Goal: Task Accomplishment & Management: Complete application form

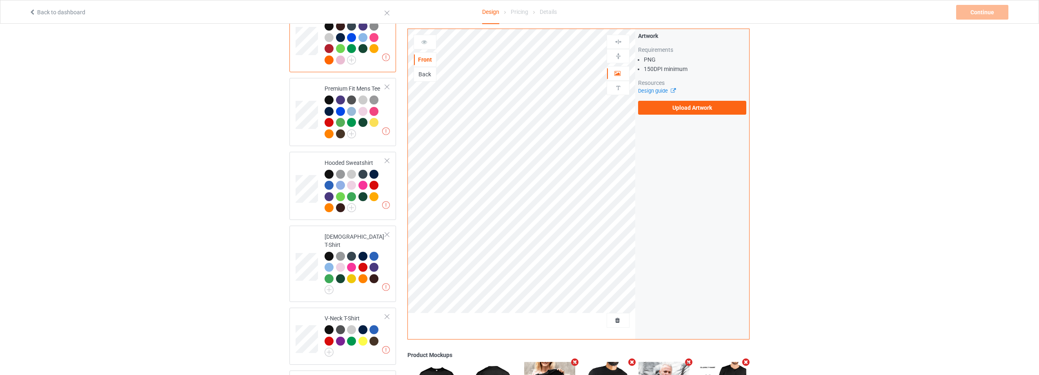
scroll to position [32, 0]
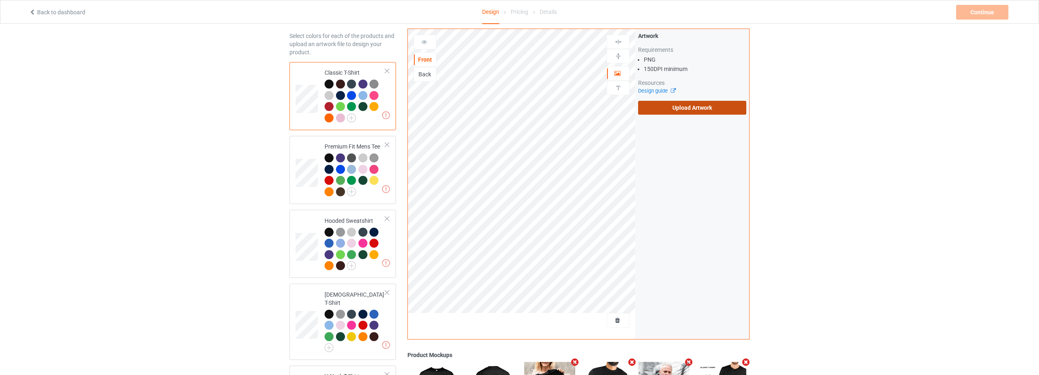
click at [708, 108] on label "Upload Artwork" at bounding box center [692, 108] width 108 height 14
click at [0, 0] on input "Upload Artwork" at bounding box center [0, 0] width 0 height 0
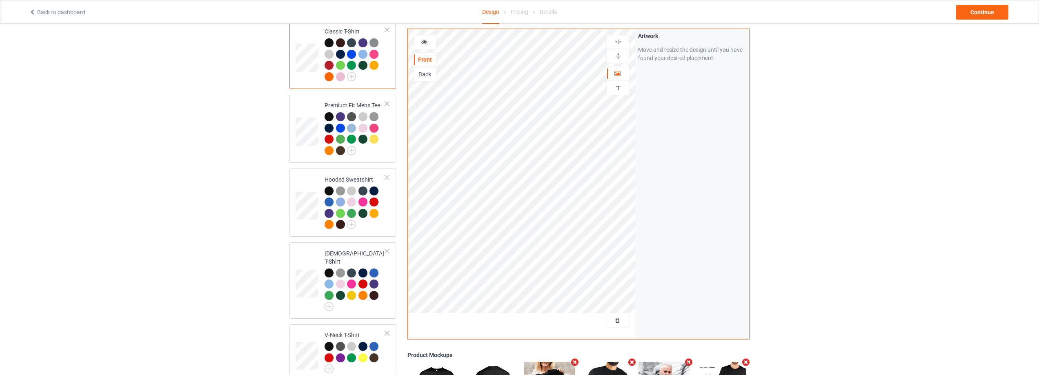
scroll to position [73, 0]
click at [423, 42] on icon at bounding box center [424, 41] width 7 height 6
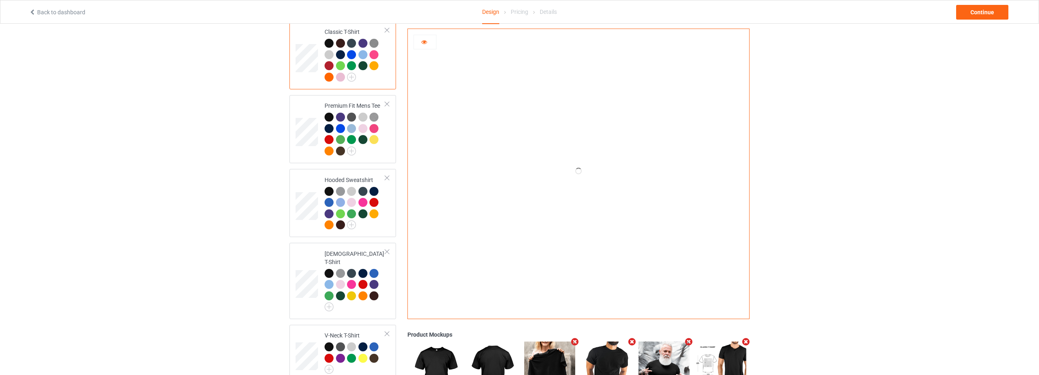
click at [424, 42] on icon at bounding box center [424, 41] width 7 height 6
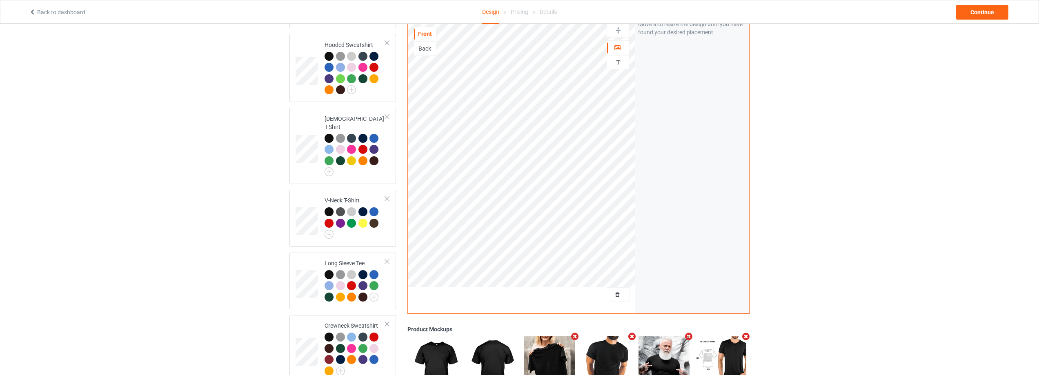
scroll to position [32, 0]
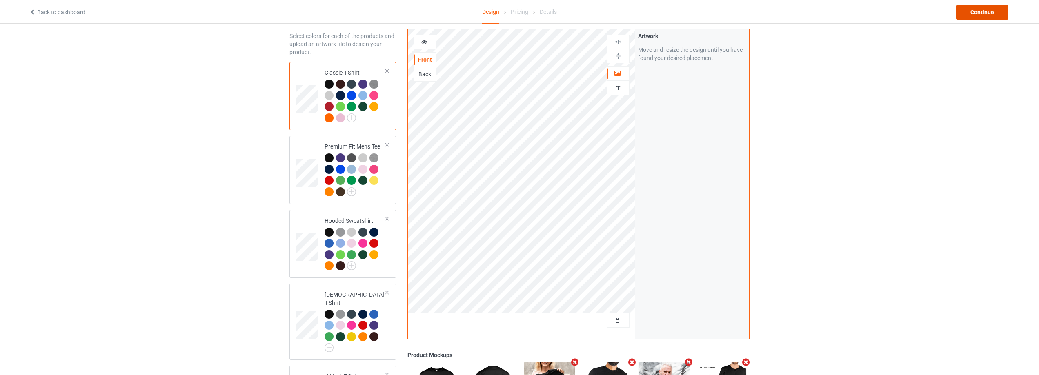
click at [997, 14] on div "Continue" at bounding box center [982, 12] width 52 height 15
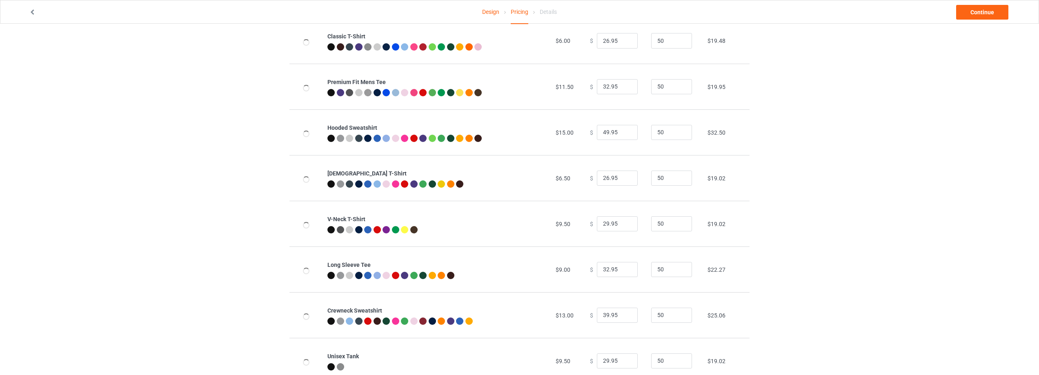
scroll to position [89, 0]
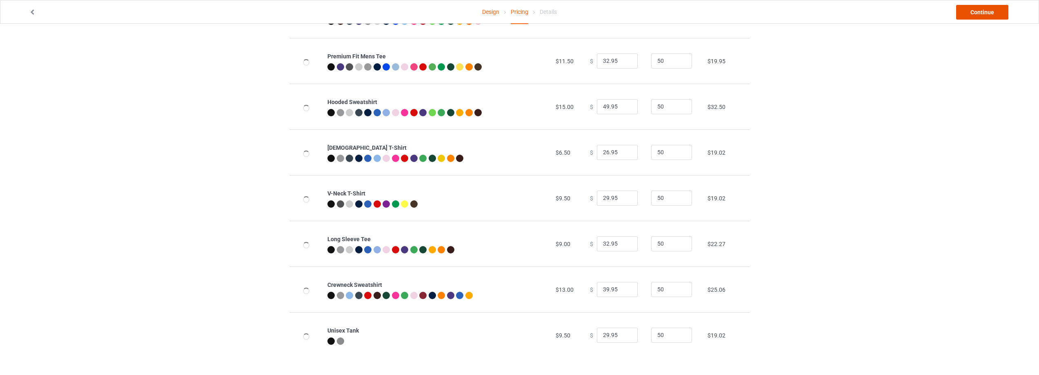
click at [971, 10] on link "Continue" at bounding box center [982, 12] width 52 height 15
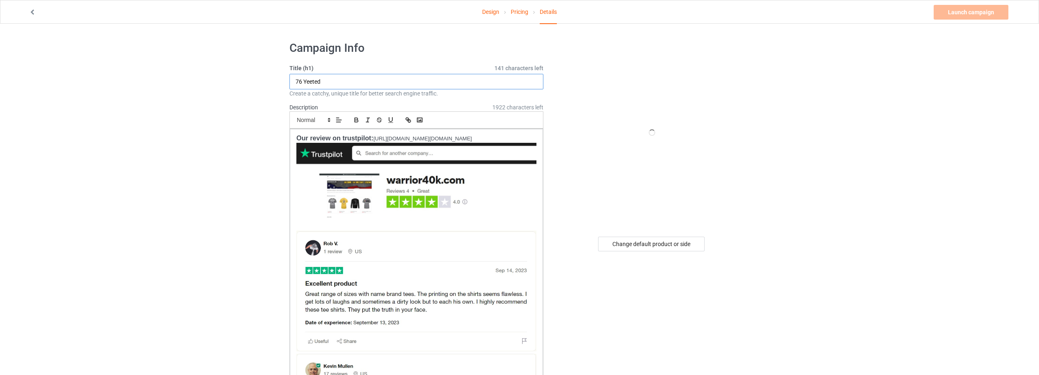
drag, startPoint x: 343, startPoint y: 81, endPoint x: 222, endPoint y: 84, distance: 121.3
click at [316, 81] on input "76 Yeeted" at bounding box center [417, 82] width 254 height 16
drag, startPoint x: 331, startPoint y: 80, endPoint x: 304, endPoint y: 82, distance: 27.0
click at [304, 82] on input "76 Yeeted" at bounding box center [417, 82] width 254 height 16
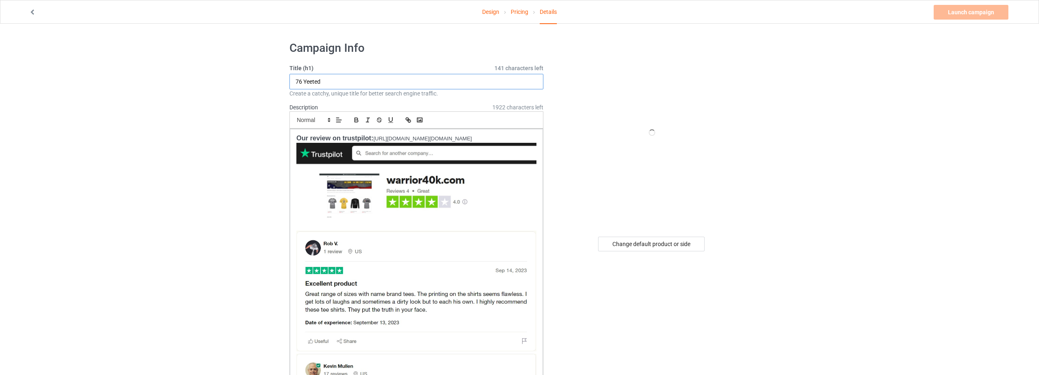
click at [344, 80] on input "76 Yeeted" at bounding box center [417, 82] width 254 height 16
drag, startPoint x: 224, startPoint y: 85, endPoint x: 199, endPoint y: 88, distance: 24.8
paste input "Whole squad pulled up DECLARED INDEPENDENCE"
type input "Whole squad pulled up DECLARED INDEPENDENCE"
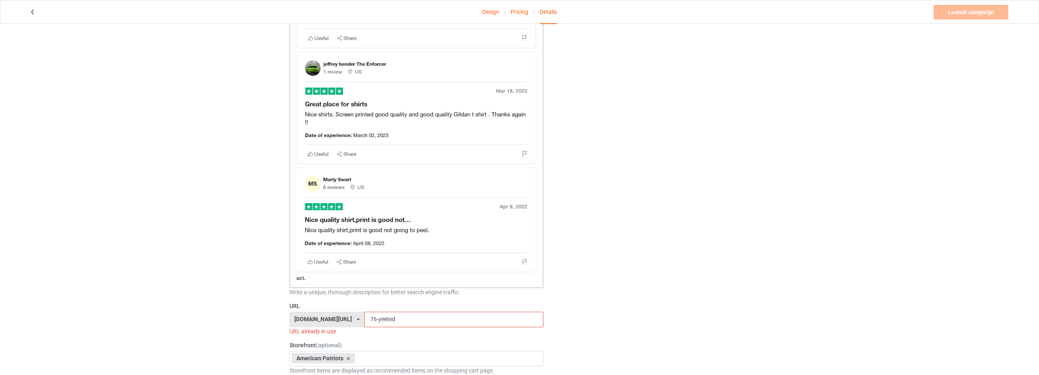
scroll to position [531, 0]
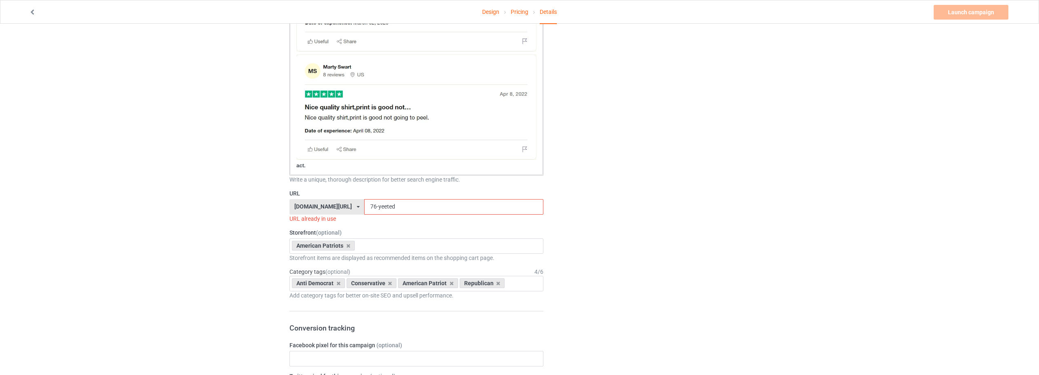
drag, startPoint x: 370, startPoint y: 209, endPoint x: 363, endPoint y: 211, distance: 7.1
click at [364, 211] on input "76-yeeted" at bounding box center [453, 207] width 179 height 16
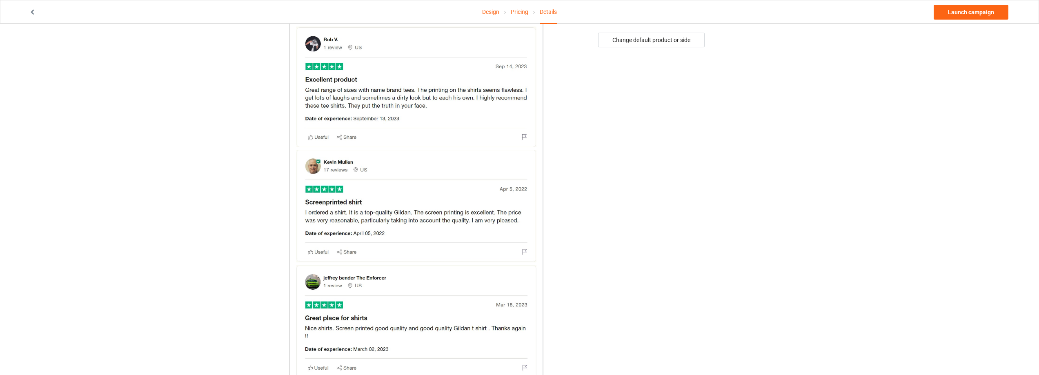
type input "76-[PERSON_NAME][US_STATE]"
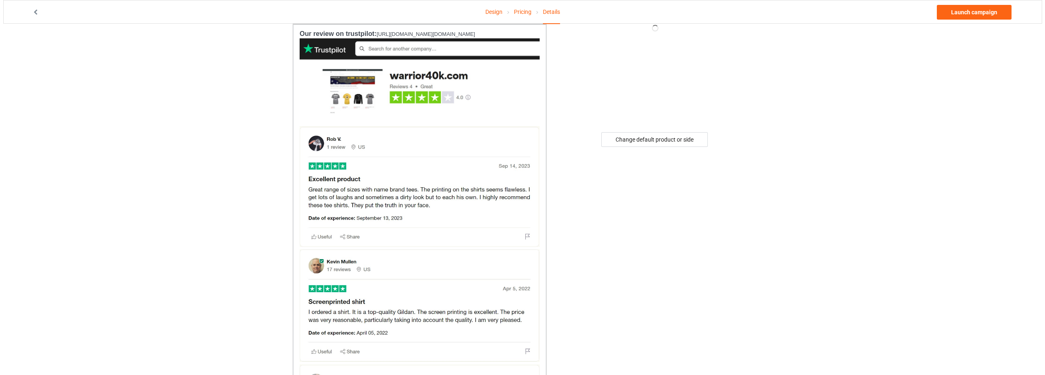
scroll to position [0, 0]
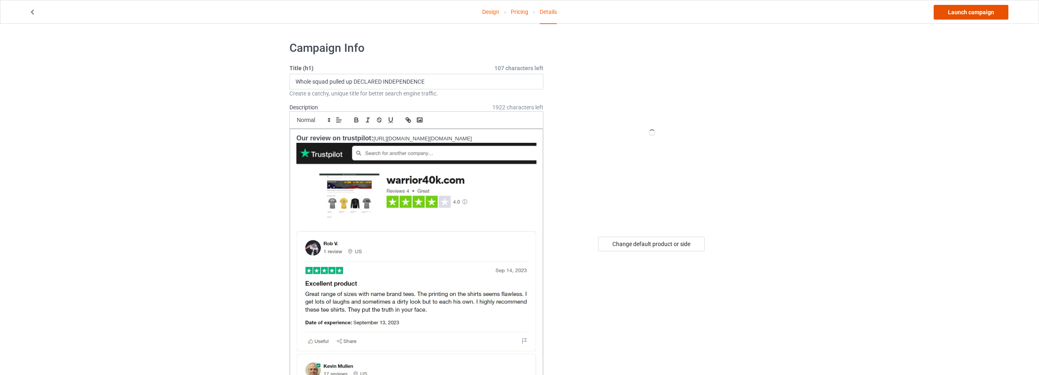
click at [946, 16] on link "Launch campaign" at bounding box center [971, 12] width 75 height 15
